Goal: Task Accomplishment & Management: Use online tool/utility

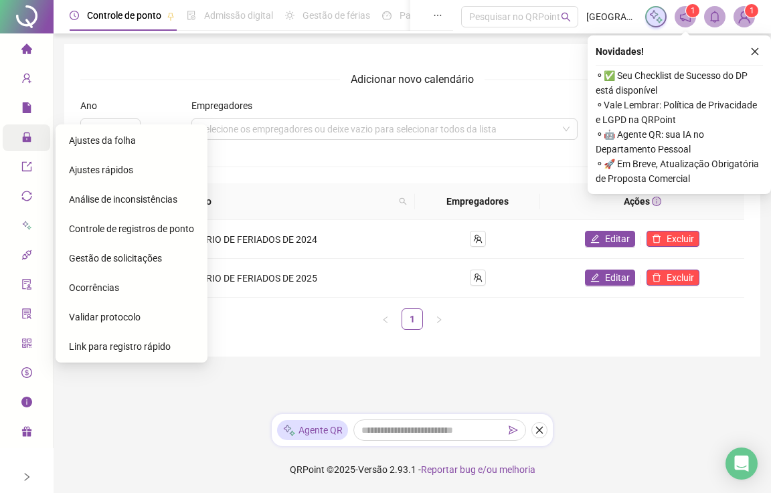
click at [28, 139] on icon "lock" at bounding box center [26, 136] width 9 height 9
click at [74, 138] on span "Ajustes da folha" at bounding box center [102, 140] width 67 height 11
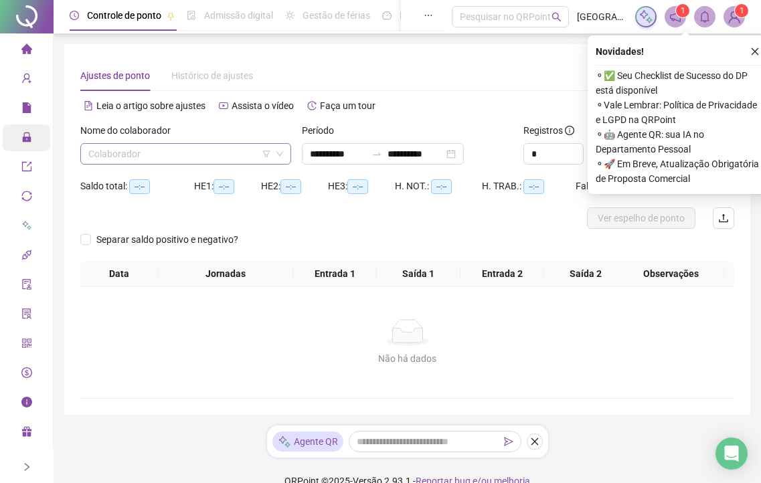
click at [184, 159] on input "search" at bounding box center [179, 154] width 183 height 20
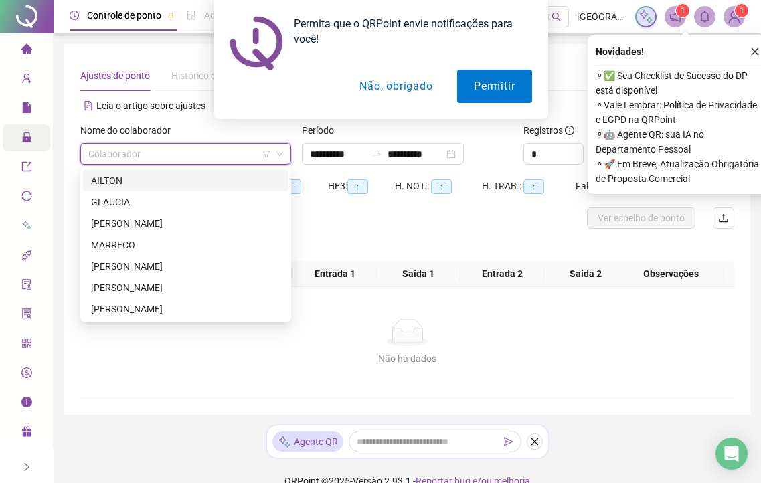
click at [110, 181] on div "AILTON" at bounding box center [185, 180] width 189 height 15
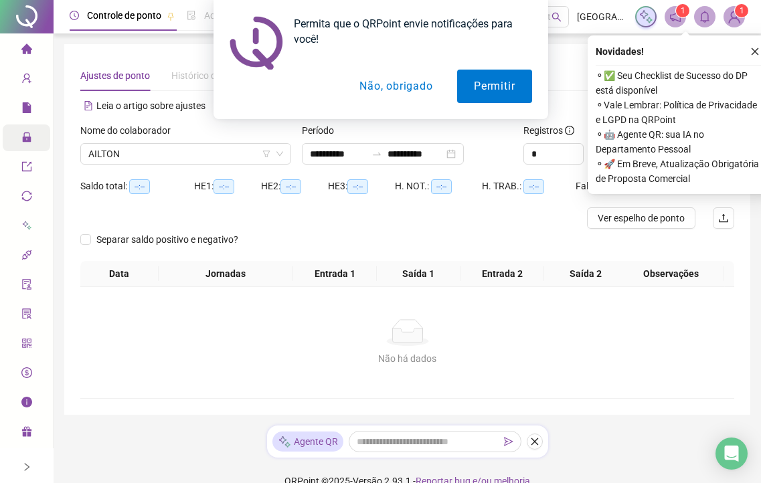
click at [409, 90] on button "Não, obrigado" at bounding box center [396, 86] width 106 height 33
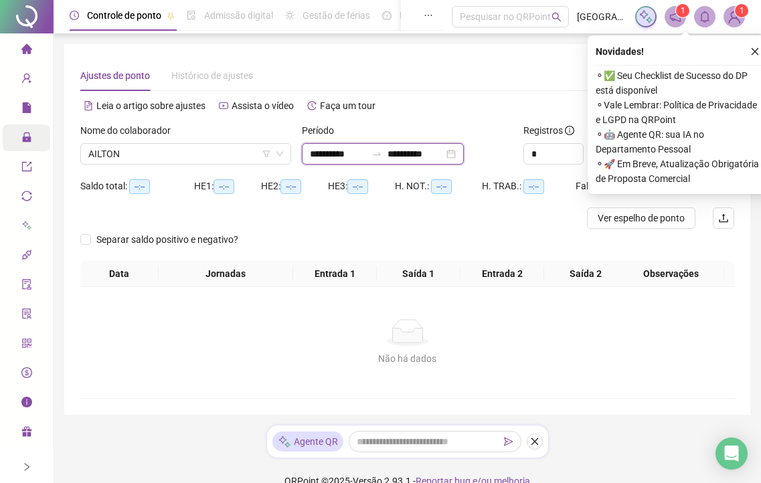
click at [351, 153] on input "**********" at bounding box center [338, 154] width 56 height 15
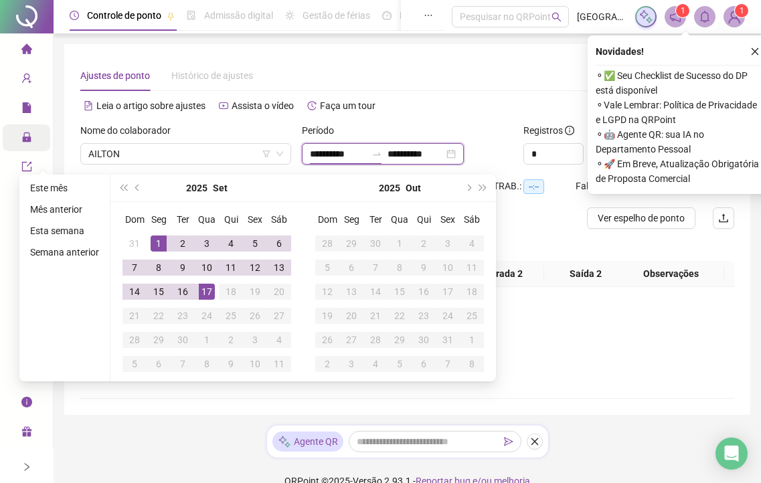
type input "**********"
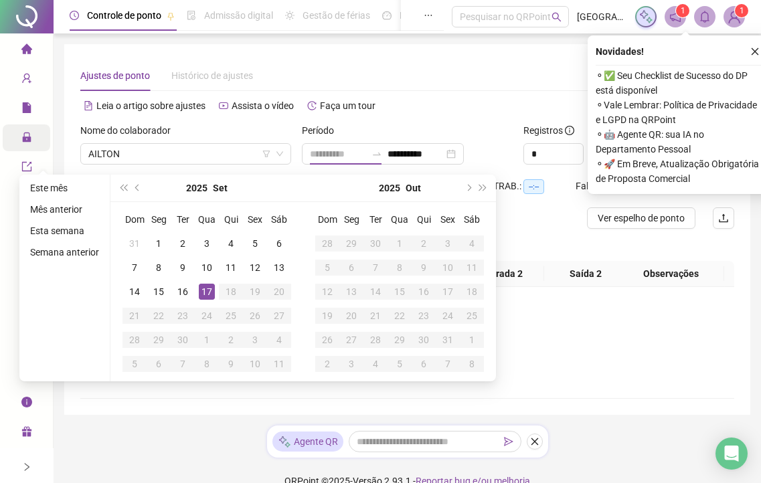
click at [207, 296] on div "17" at bounding box center [207, 292] width 16 height 16
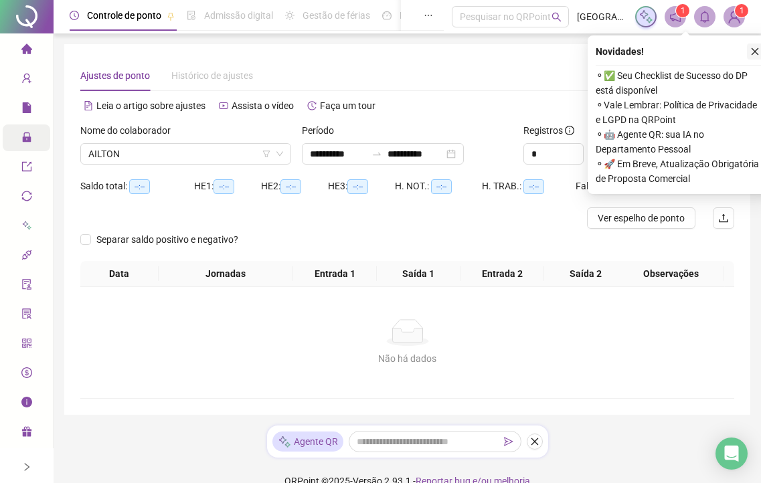
click at [754, 48] on icon "close" at bounding box center [754, 51] width 9 height 9
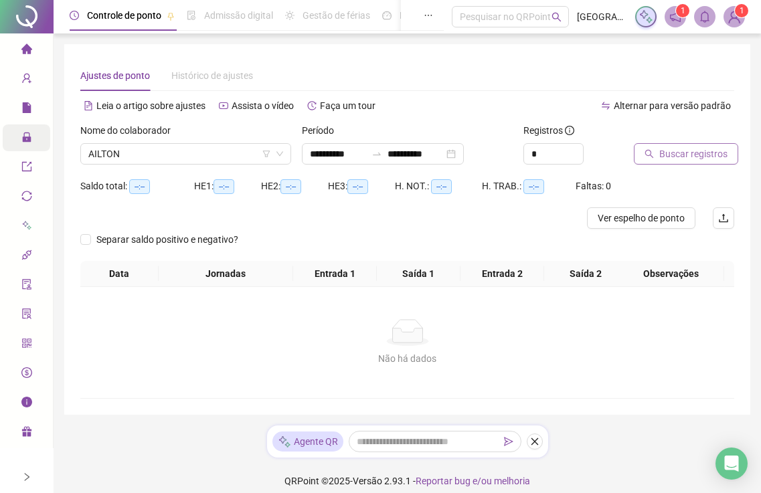
click at [658, 155] on button "Buscar registros" at bounding box center [686, 153] width 104 height 21
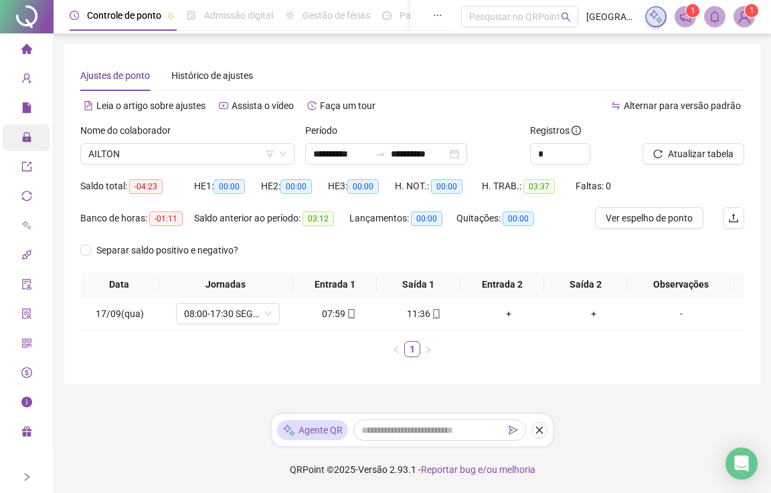
click at [23, 48] on icon "home" at bounding box center [26, 48] width 11 height 10
